Goal: Find specific page/section: Find specific page/section

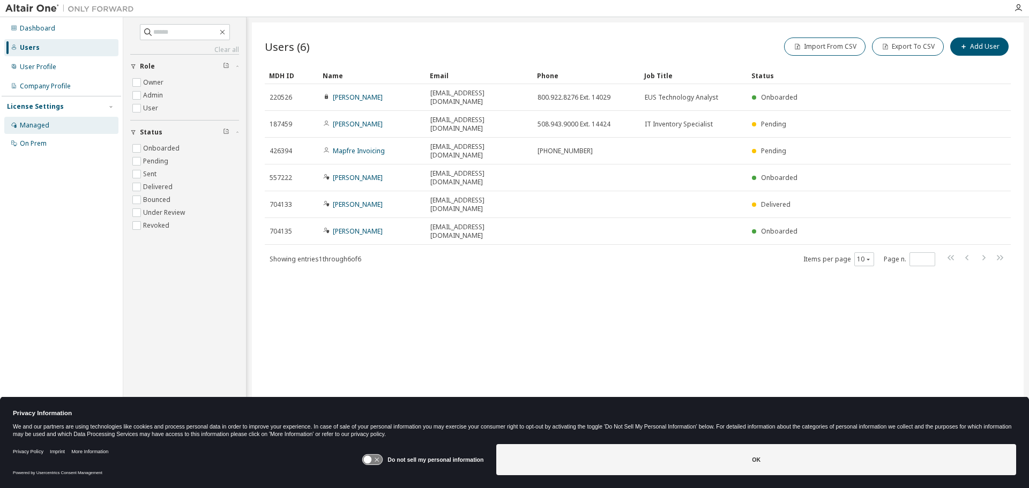
click at [38, 127] on div "Managed" at bounding box center [34, 125] width 29 height 9
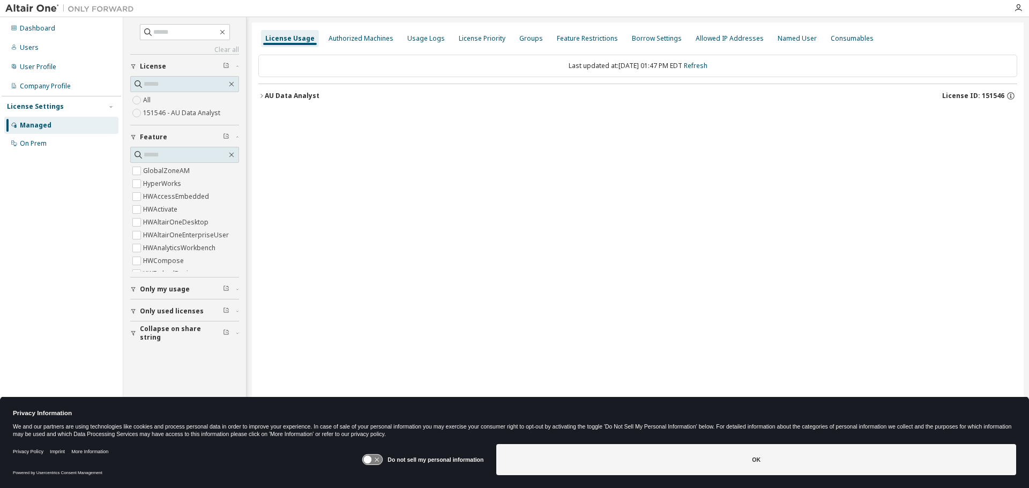
click at [261, 98] on icon "button" at bounding box center [261, 96] width 2 height 4
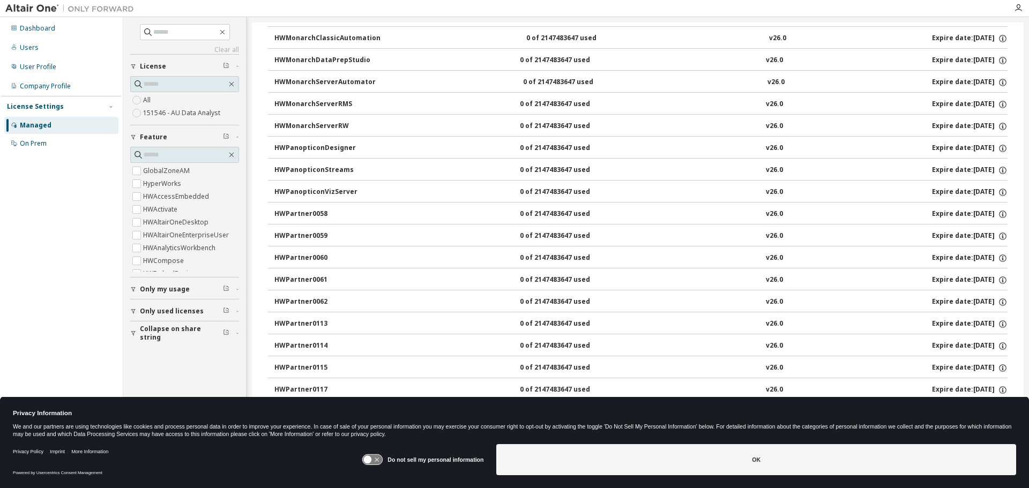
scroll to position [553, 0]
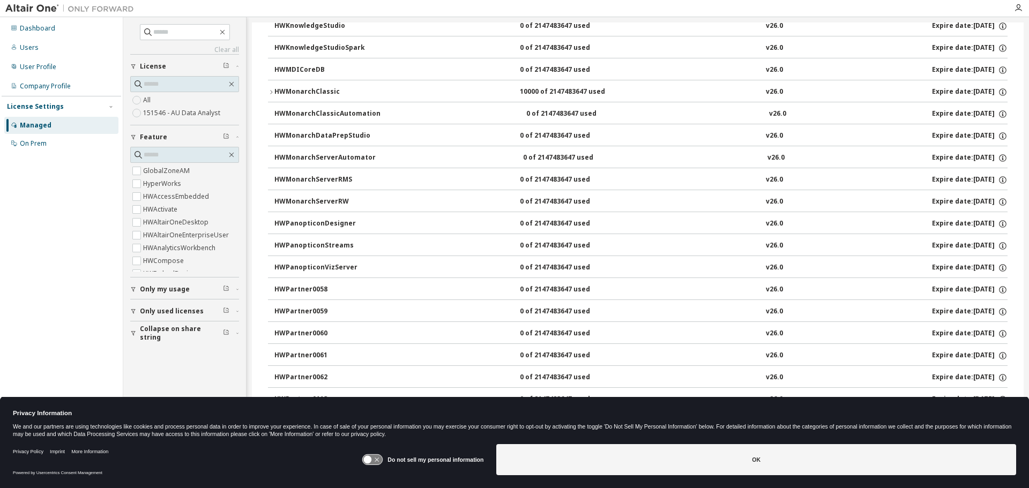
click at [288, 89] on div "HWMonarchClassic" at bounding box center [322, 92] width 96 height 10
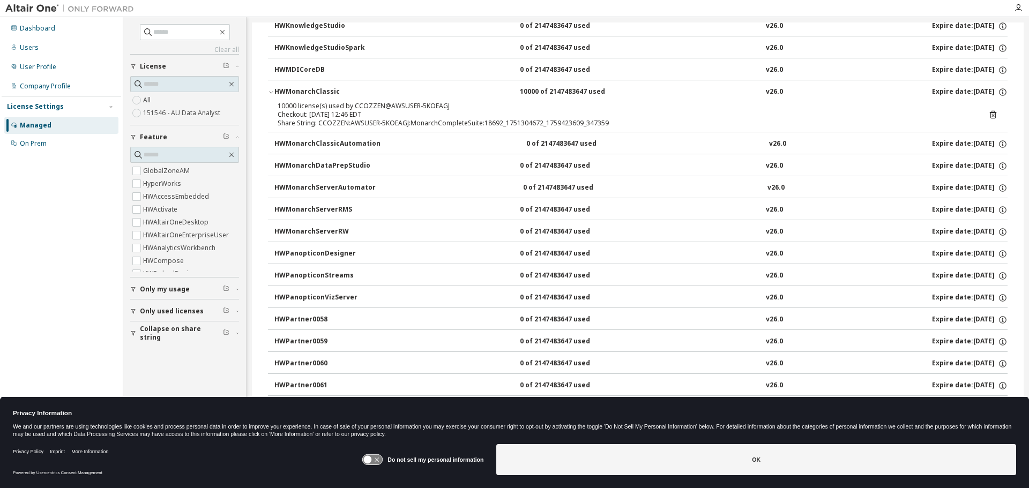
click at [272, 92] on icon "button" at bounding box center [271, 93] width 4 height 2
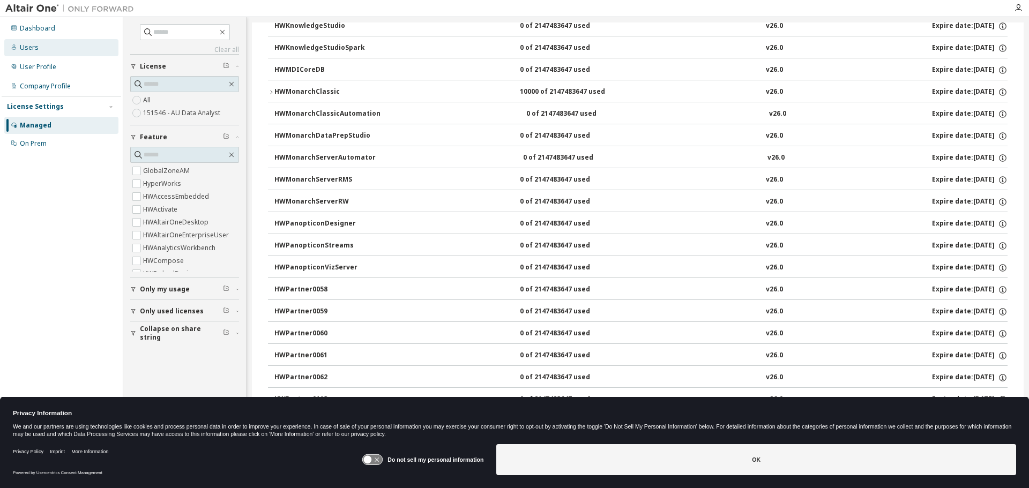
click at [28, 46] on div "Users" at bounding box center [29, 47] width 19 height 9
